Goal: Task Accomplishment & Management: Complete application form

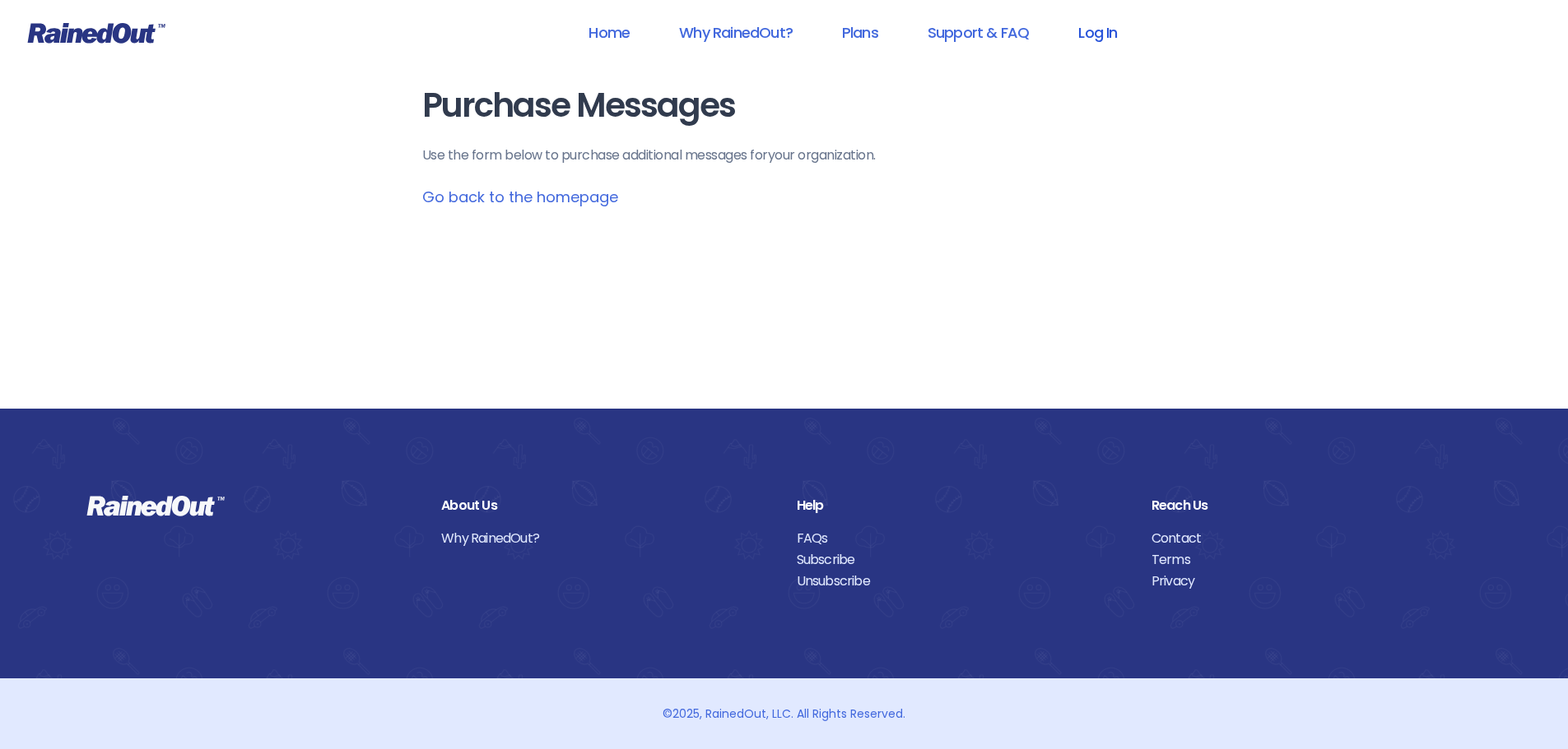
click at [1096, 33] on link "Log In" at bounding box center [1097, 32] width 82 height 37
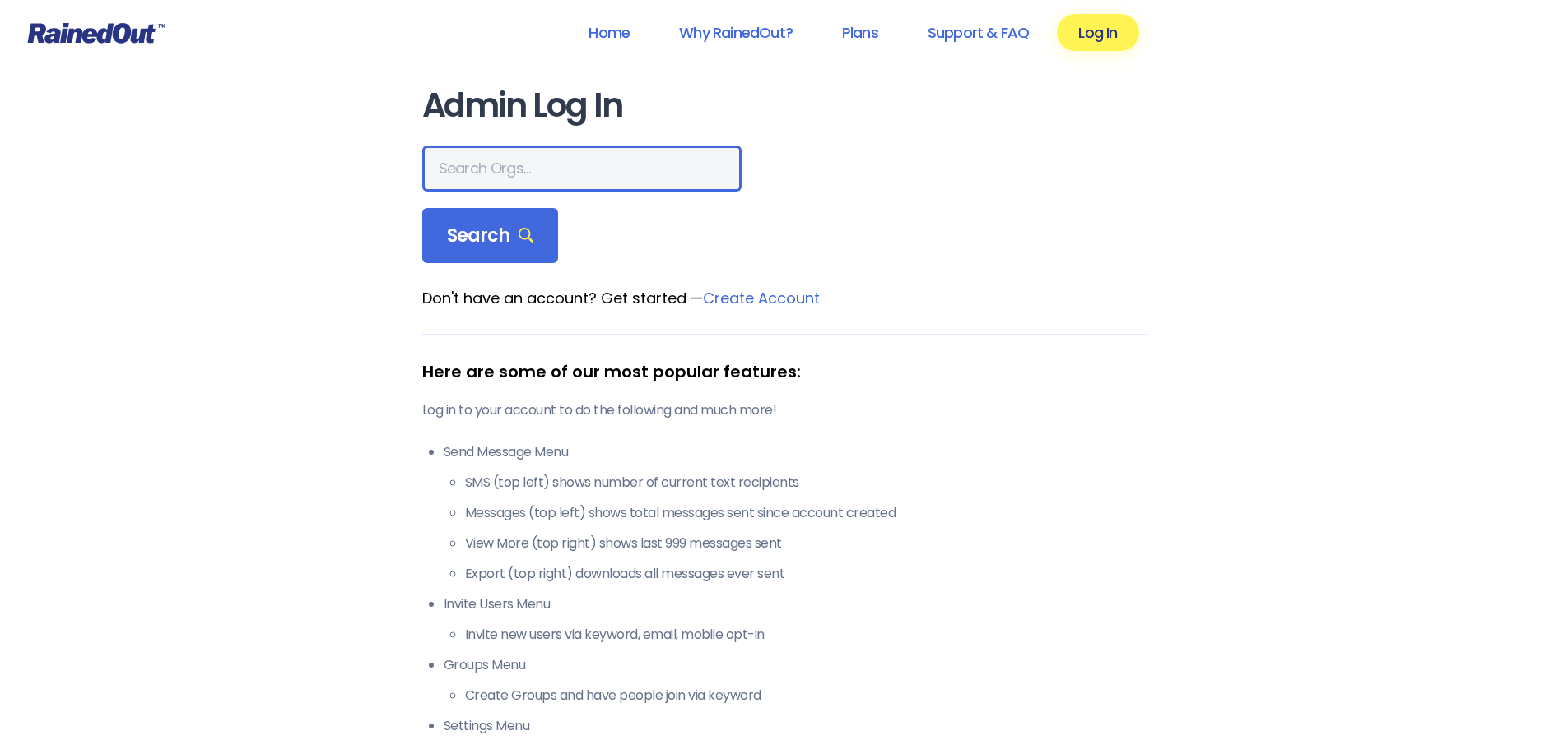
click at [483, 171] on input "text" at bounding box center [582, 168] width 319 height 46
drag, startPoint x: 317, startPoint y: 1, endPoint x: 73, endPoint y: 195, distance: 311.7
click at [73, 195] on div "Home Why RainedOut? Plans Support & FAQ Log In Admin Log In Search Don't have a…" at bounding box center [784, 649] width 1568 height 1299
click at [481, 175] on input "text" at bounding box center [582, 168] width 319 height 46
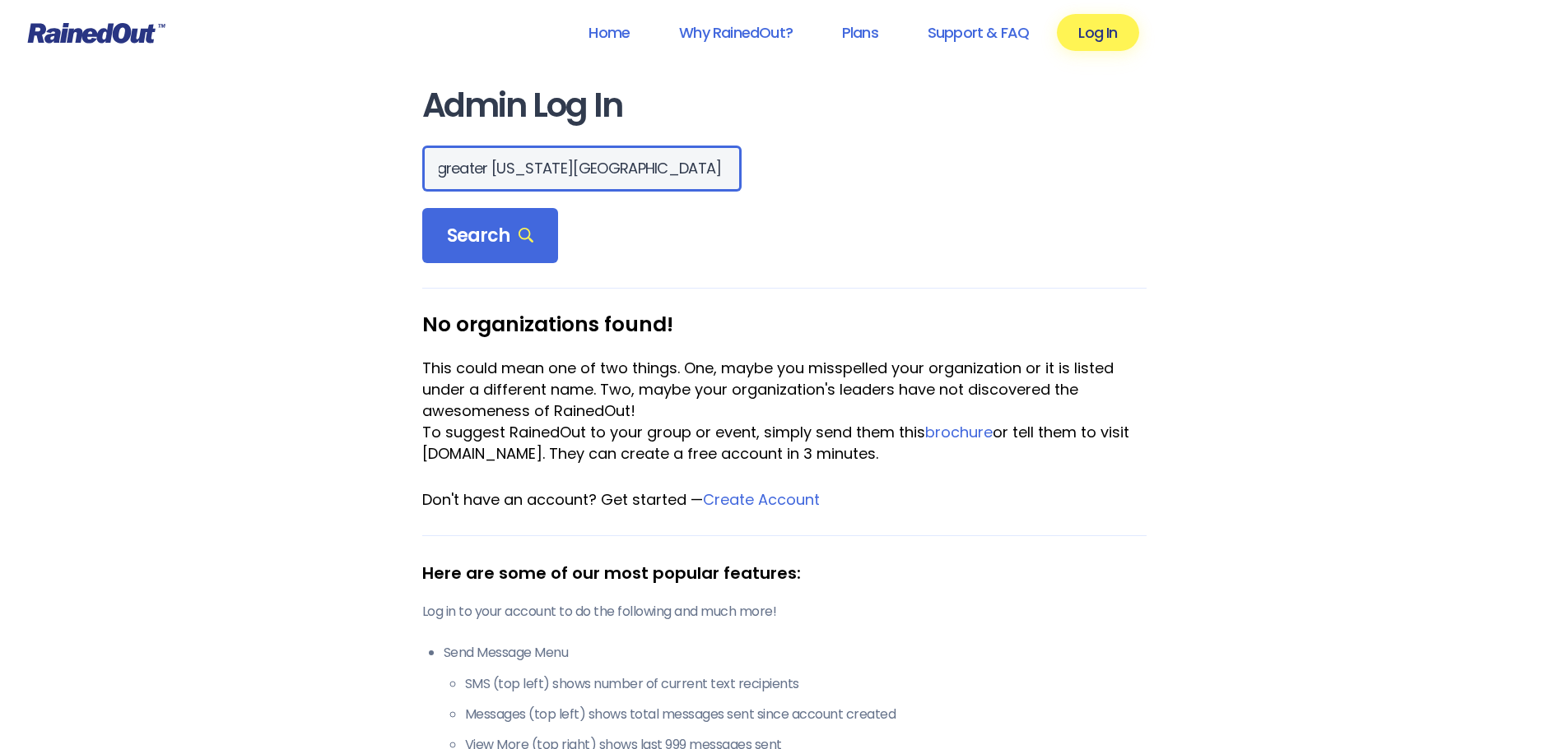
type input "greater [US_STATE][GEOGRAPHIC_DATA] are"
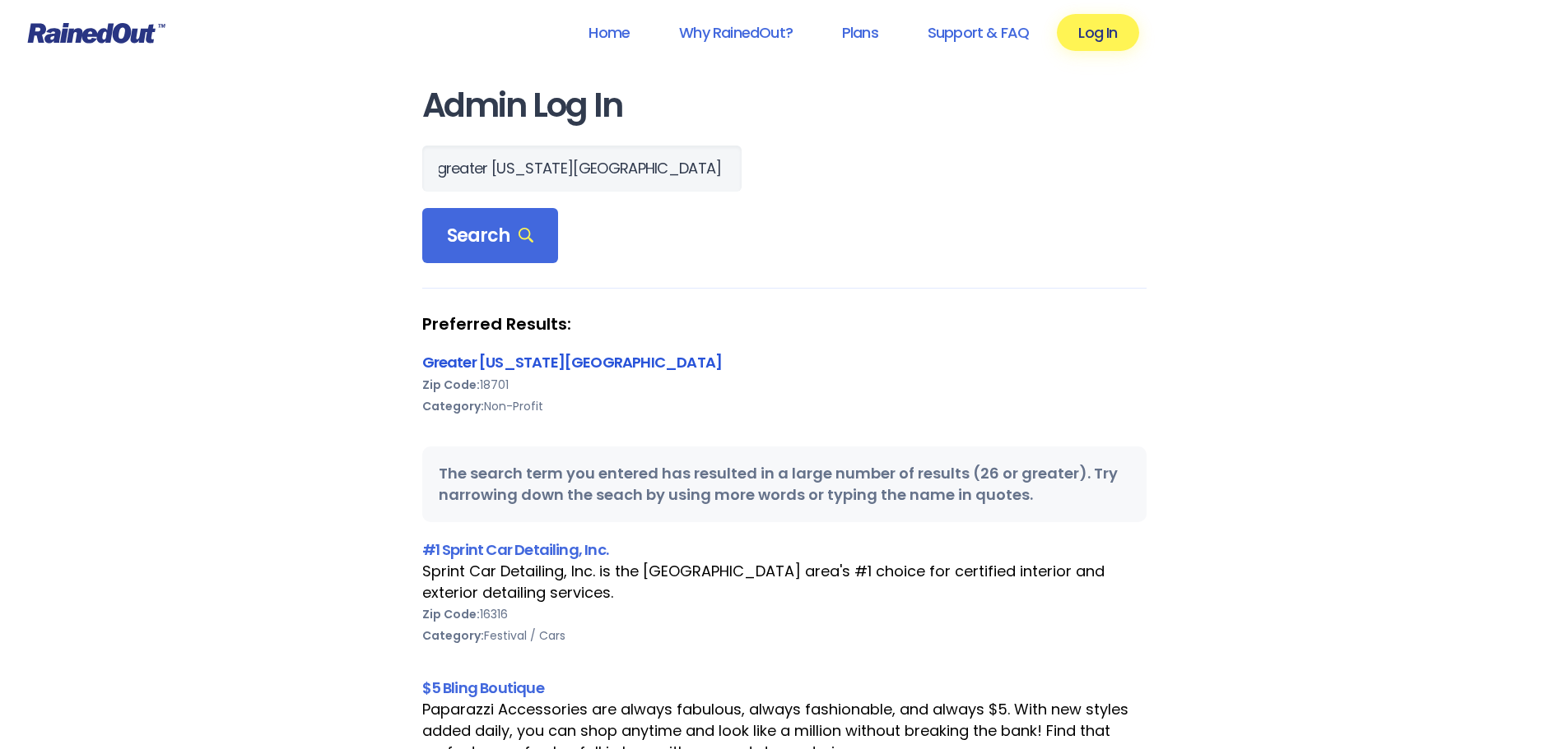
click at [575, 361] on link "Greater [US_STATE][GEOGRAPHIC_DATA]" at bounding box center [572, 362] width 300 height 21
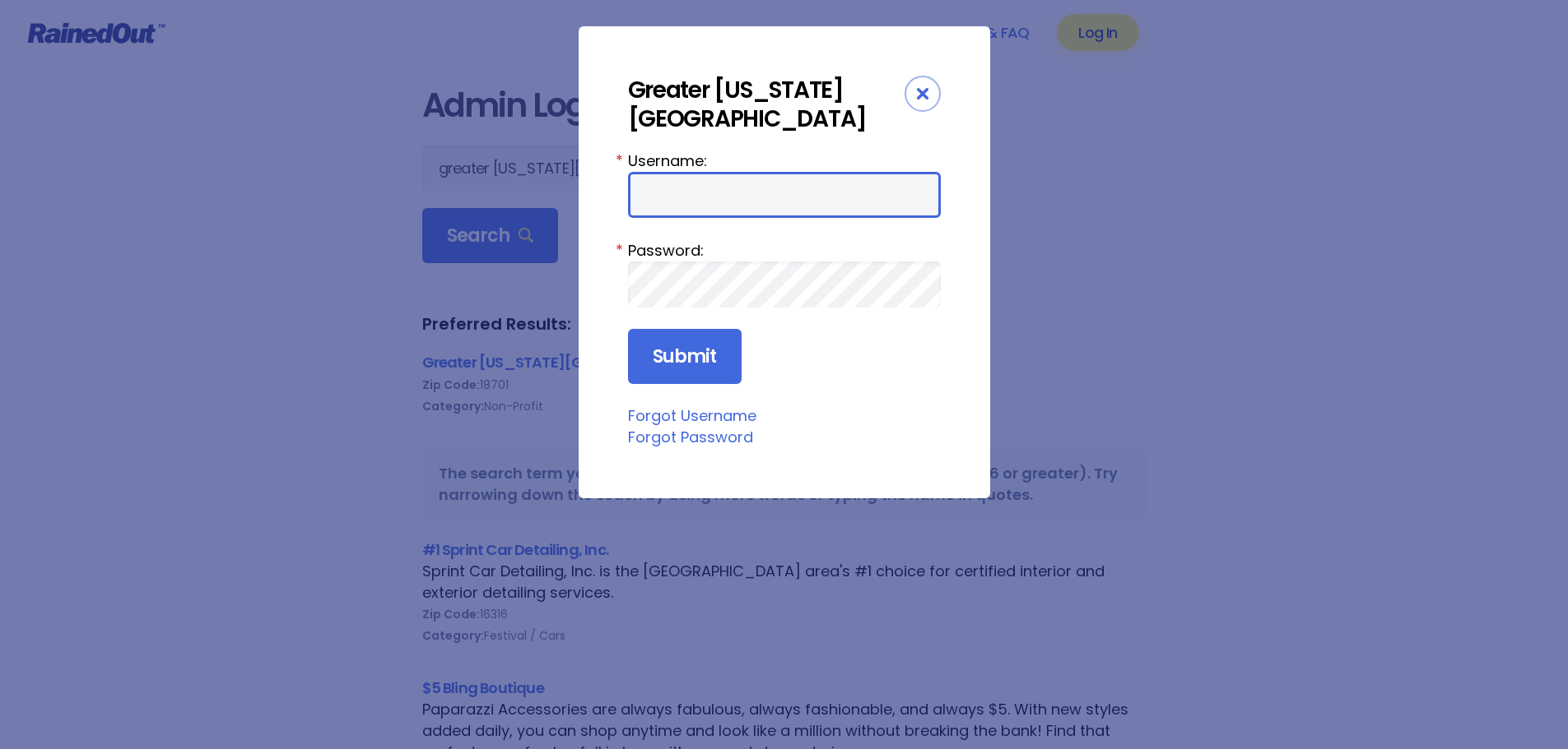
type input "wbYMCA"
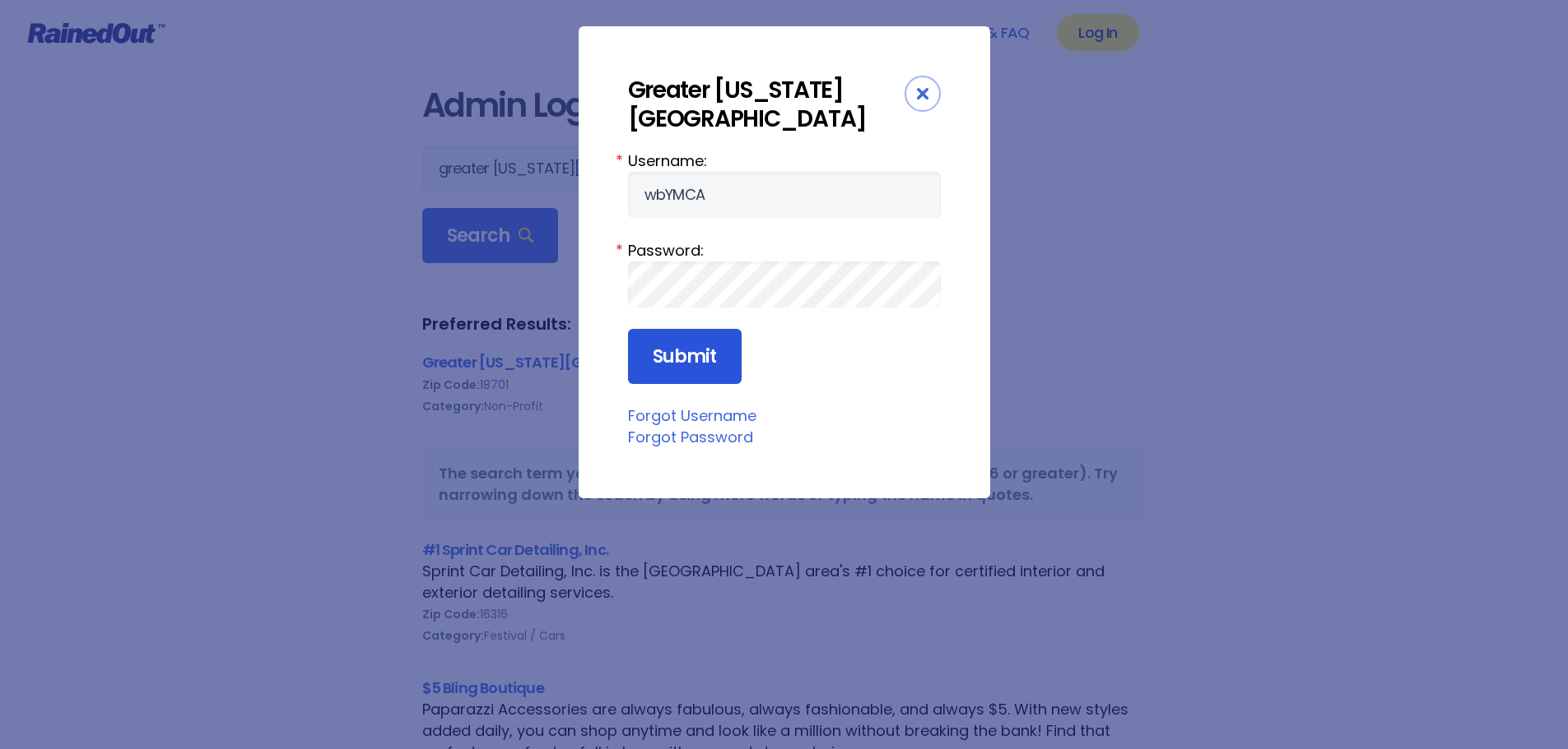
click at [699, 347] on input "Submit" at bounding box center [684, 356] width 113 height 56
